Goal: Browse casually

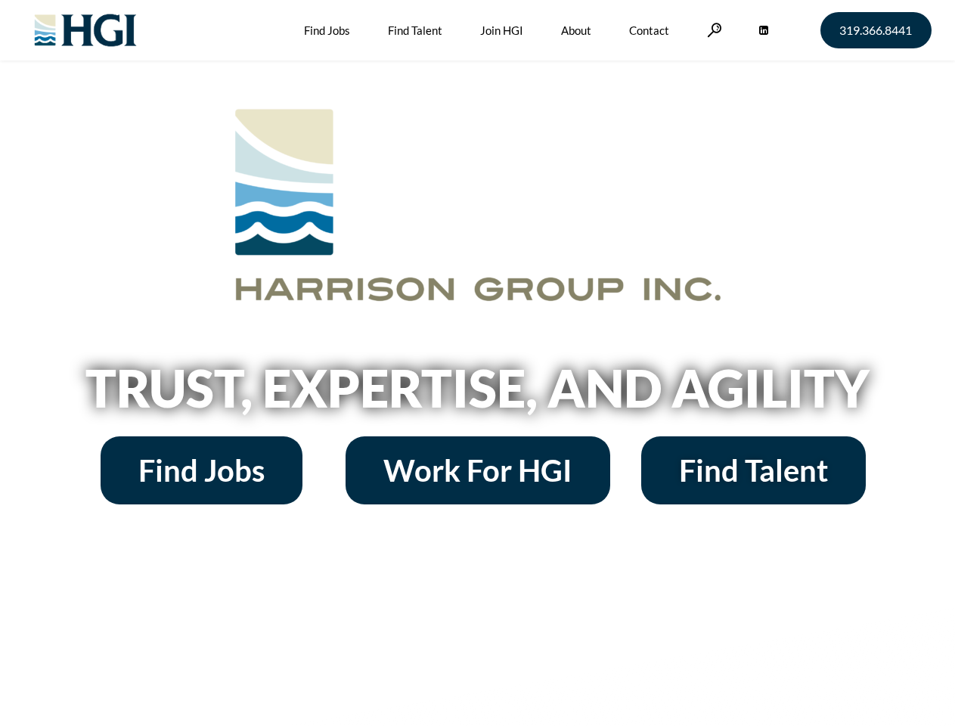
click at [477, 363] on h2 "Trust, Expertise, and Agility" at bounding box center [478, 387] width 862 height 51
click at [712, 29] on link at bounding box center [714, 30] width 15 height 14
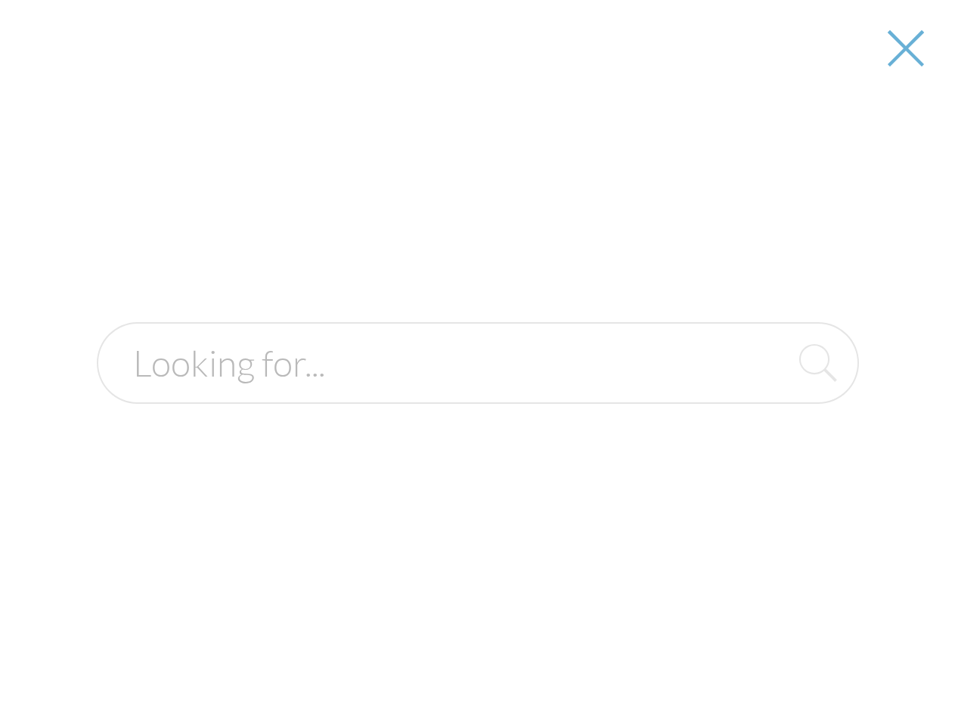
click at [477, 393] on h2 "Trust, Expertise, and Agility" at bounding box center [478, 387] width 862 height 51
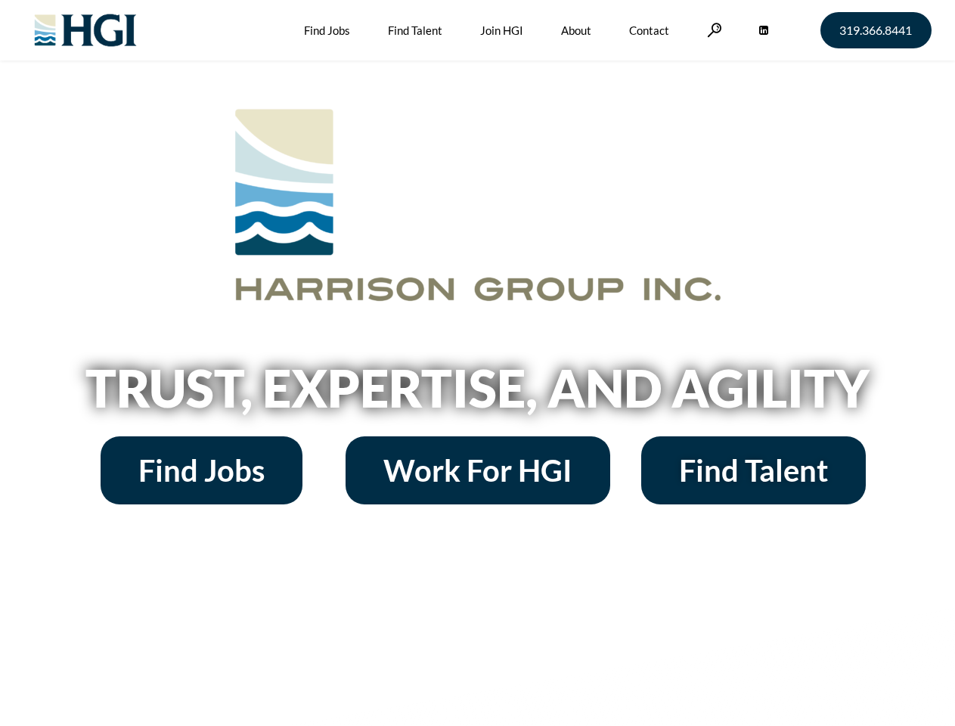
click at [477, 363] on h2 "Trust, Expertise, and Agility" at bounding box center [478, 387] width 862 height 51
click at [712, 29] on link at bounding box center [714, 30] width 15 height 14
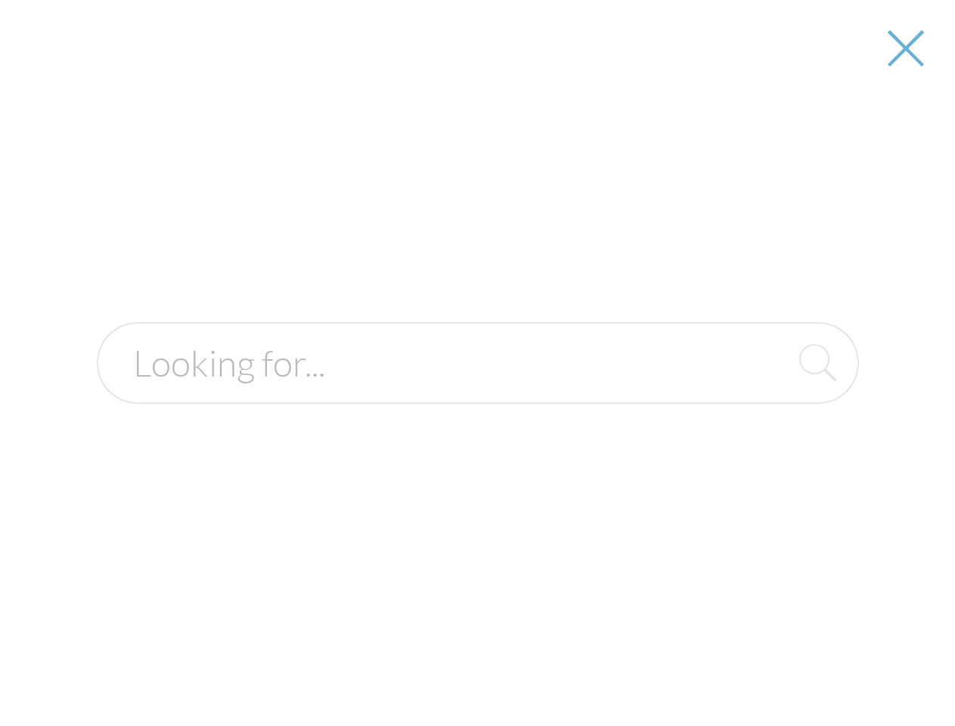
click at [477, 393] on h2 "Trust, Expertise, and Agility" at bounding box center [478, 387] width 862 height 51
